Goal: Task Accomplishment & Management: Complete application form

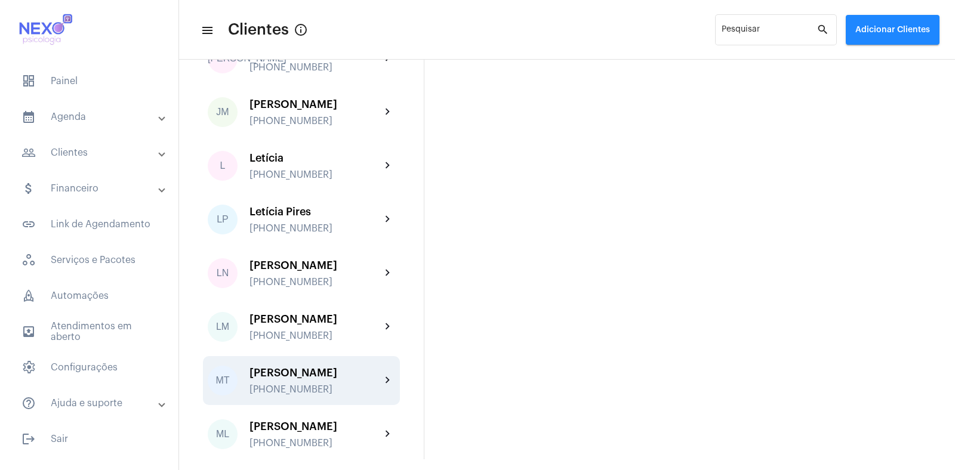
scroll to position [968, 0]
click at [285, 379] on div "[PERSON_NAME]" at bounding box center [315, 373] width 131 height 12
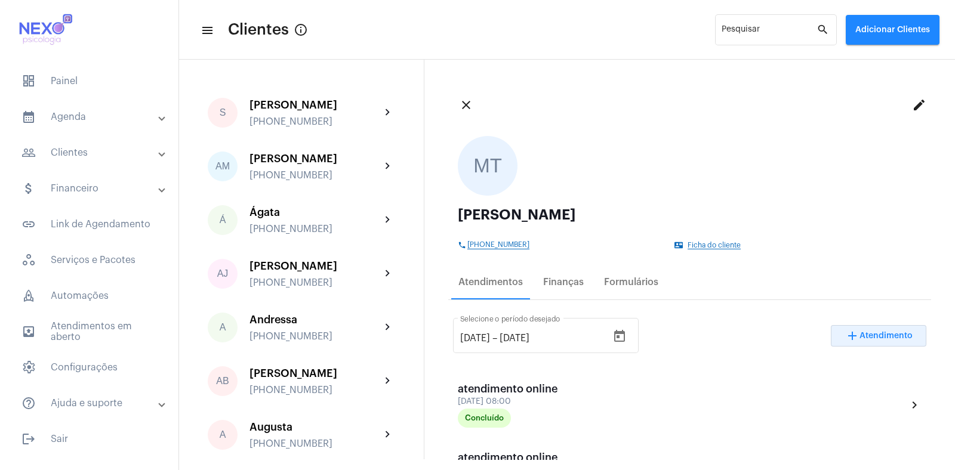
click at [860, 335] on span "Atendimento" at bounding box center [886, 336] width 53 height 8
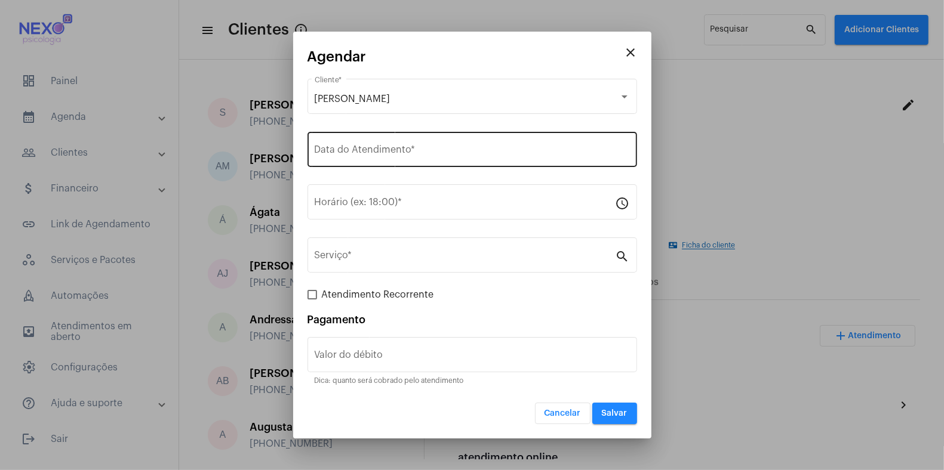
click at [389, 159] on div "Data do Atendimento *" at bounding box center [472, 149] width 315 height 38
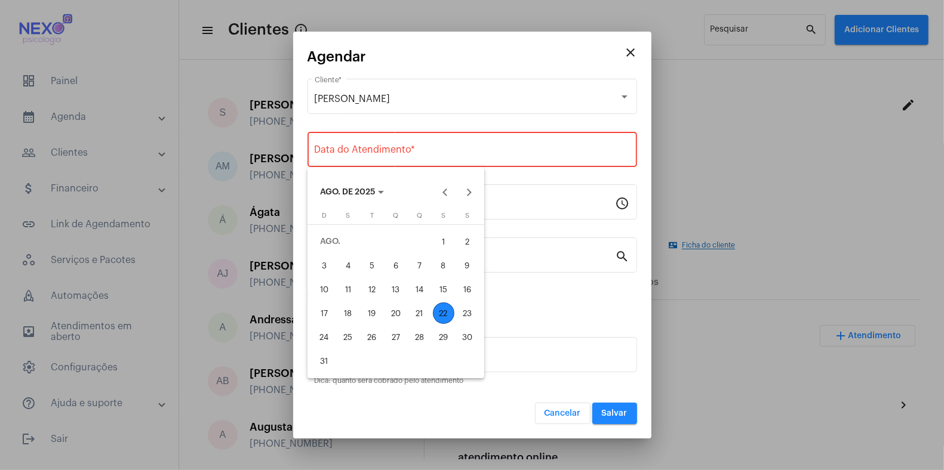
click at [443, 311] on div "22" at bounding box center [443, 313] width 21 height 21
type input "[DATE]"
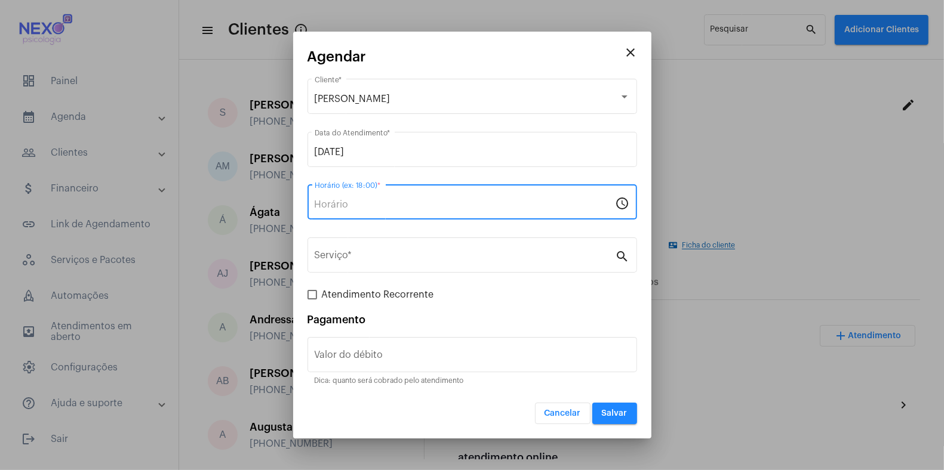
click at [367, 202] on input "Horário (ex: 18:00) *" at bounding box center [465, 204] width 301 height 11
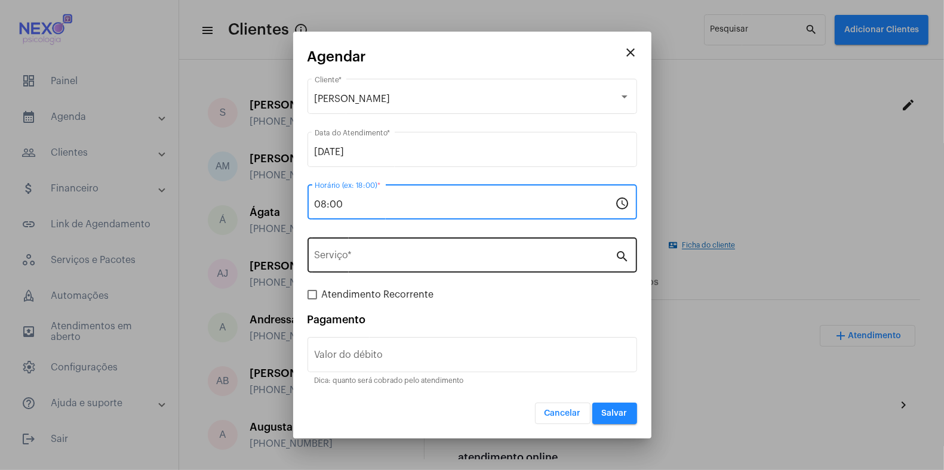
type input "08:00"
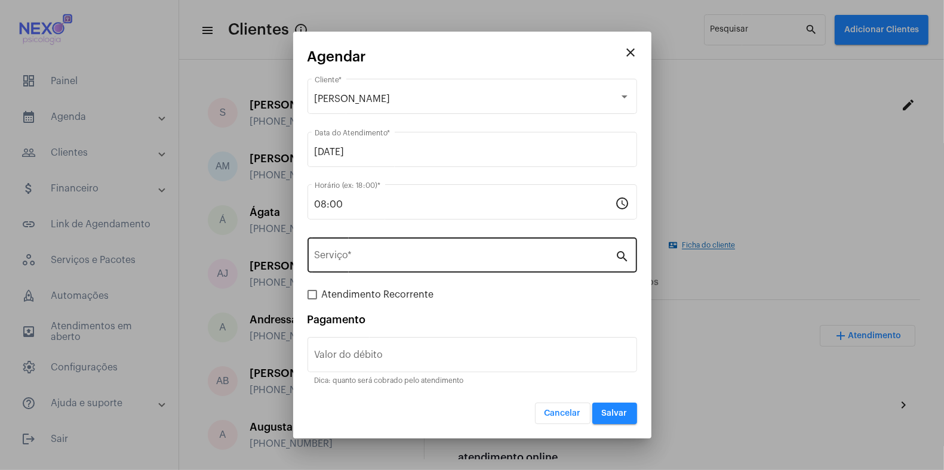
click at [350, 251] on div "Serviço *" at bounding box center [465, 254] width 301 height 38
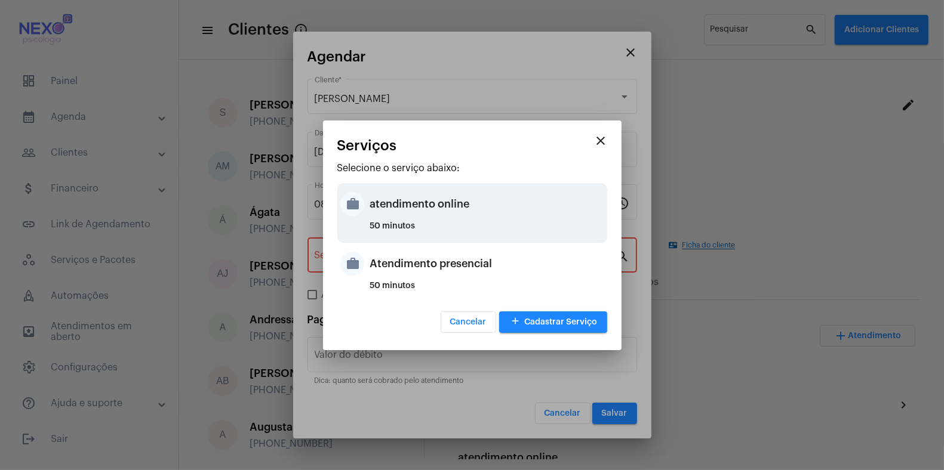
click at [383, 210] on div "atendimento online" at bounding box center [487, 204] width 234 height 36
type input "atendimento online"
type input "R$ 150"
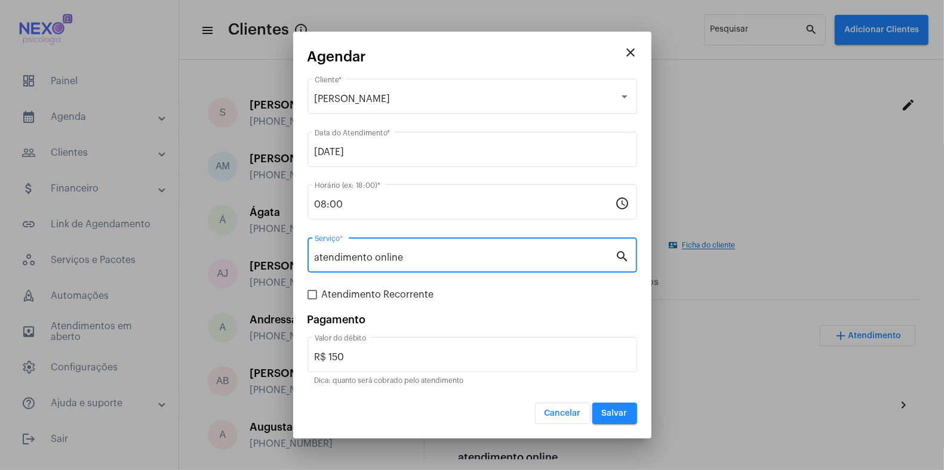
click at [617, 412] on span "Salvar" at bounding box center [615, 414] width 26 height 8
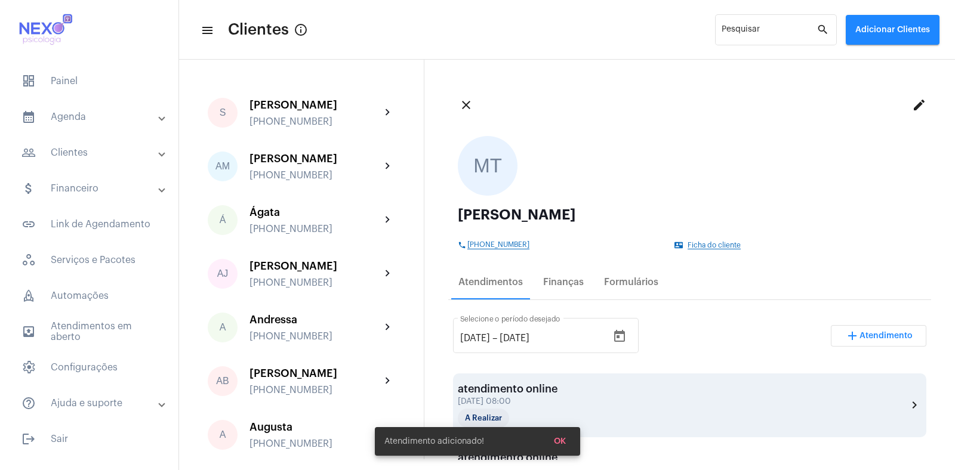
click at [567, 395] on div "atendimento online [DATE] 08:00 A Realizar" at bounding box center [517, 405] width 119 height 45
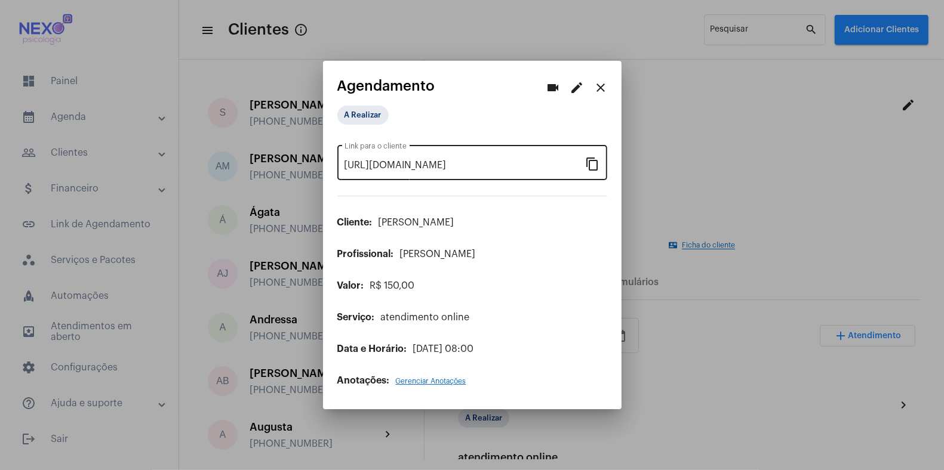
click at [590, 164] on mat-icon "content_copy" at bounding box center [593, 163] width 14 height 14
